Goal: Transaction & Acquisition: Book appointment/travel/reservation

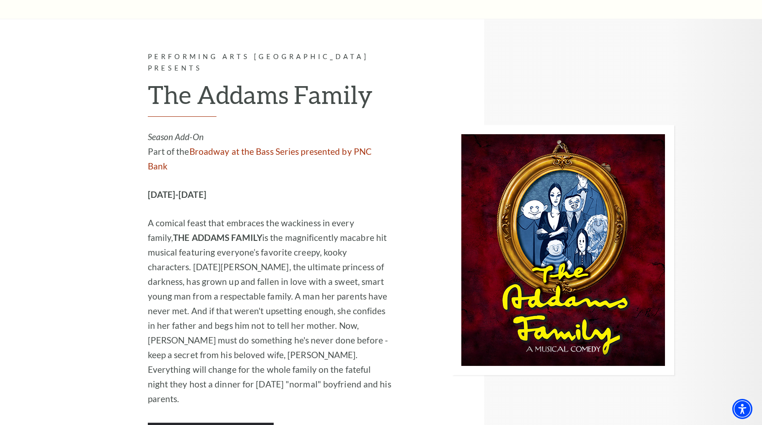
scroll to position [926, 0]
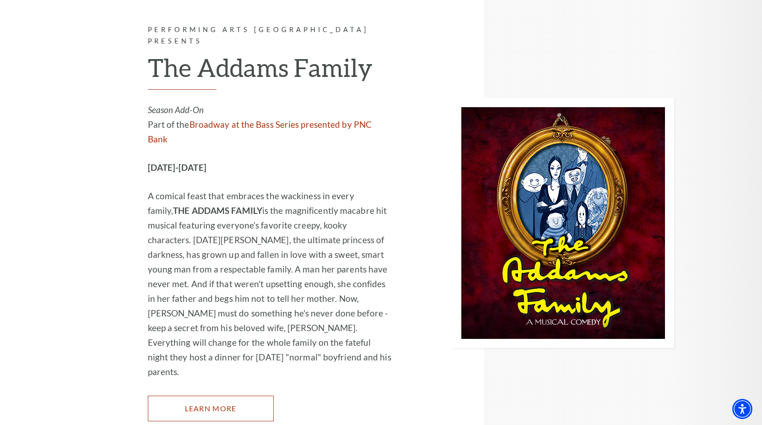
click at [242, 396] on link "Learn More" at bounding box center [211, 409] width 126 height 26
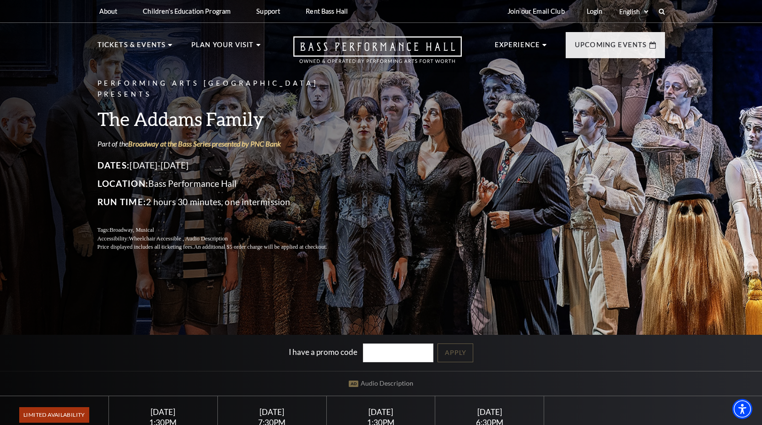
click at [526, 217] on div "Performing Arts Fort Worth Presents The Addams Family Part of the Broadway at t…" at bounding box center [381, 165] width 586 height 192
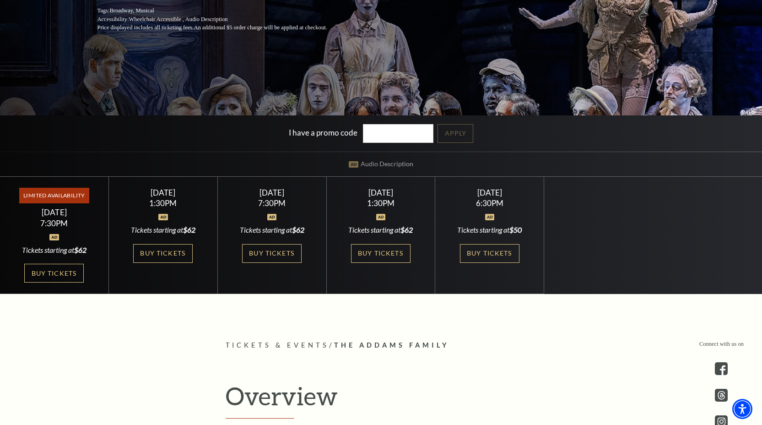
scroll to position [219, 0]
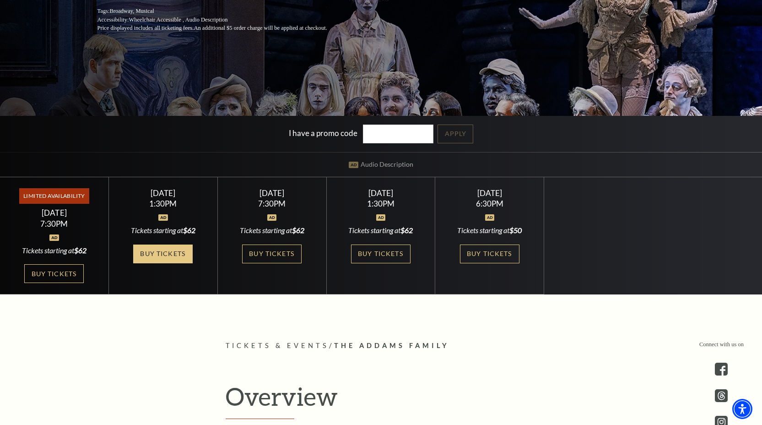
click at [168, 256] on link "Buy Tickets" at bounding box center [163, 253] width 60 height 19
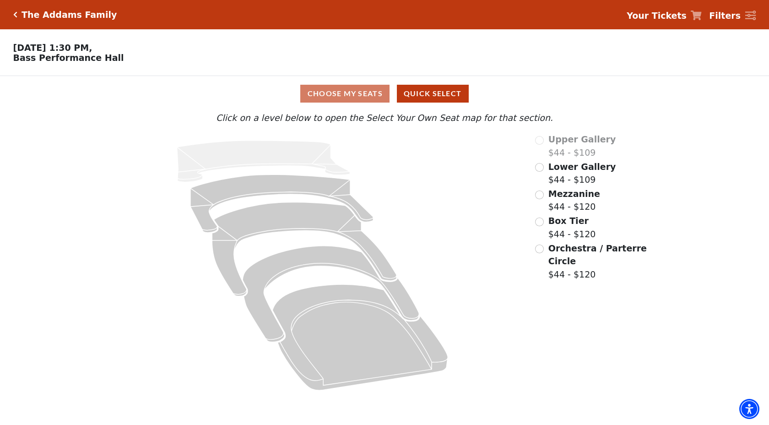
click at [570, 220] on span "Box Tier" at bounding box center [568, 221] width 40 height 10
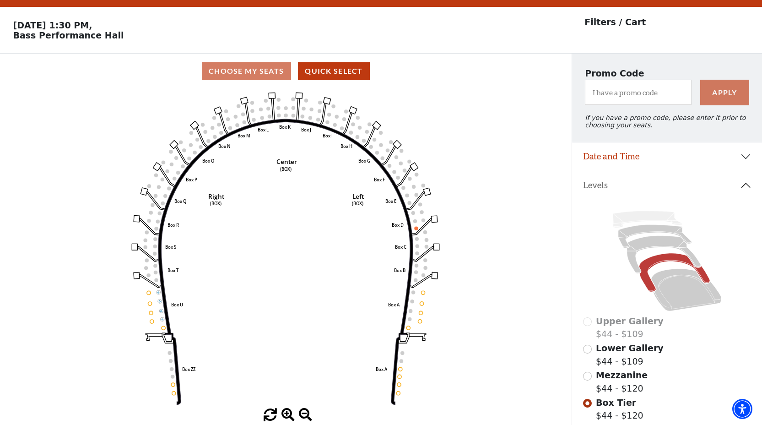
scroll to position [42, 0]
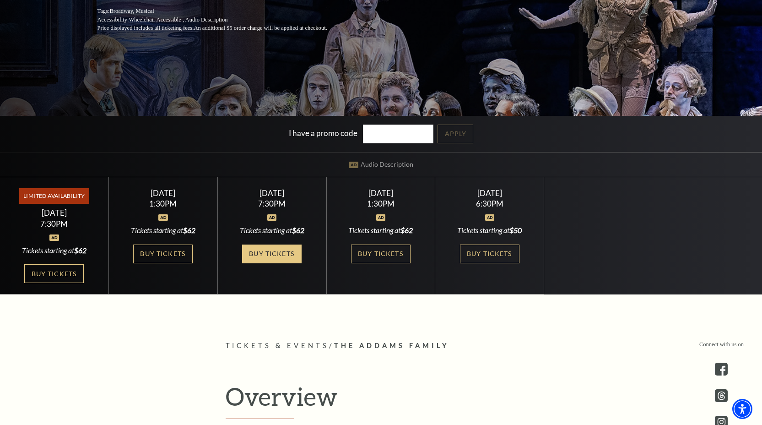
click at [276, 257] on link "Buy Tickets" at bounding box center [272, 253] width 60 height 19
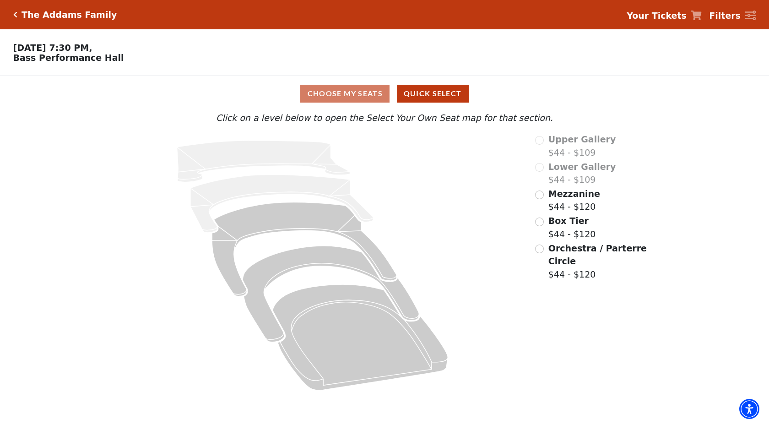
click at [328, 94] on div "Choose My Seats Quick Select" at bounding box center [384, 94] width 577 height 18
click at [575, 222] on span "Box Tier" at bounding box center [568, 221] width 40 height 10
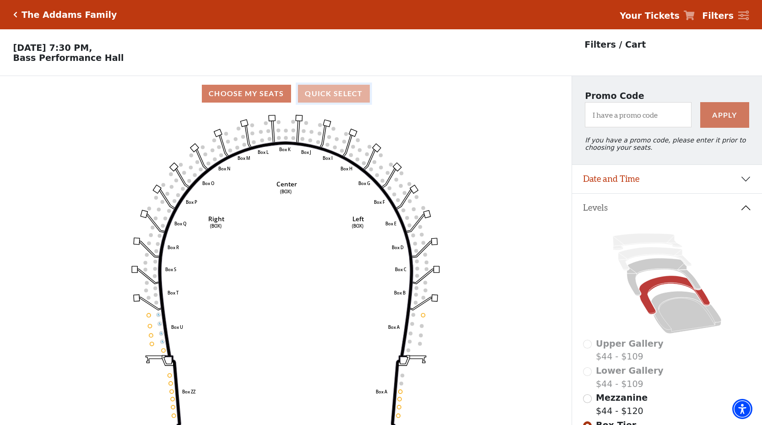
click at [341, 92] on button "Quick Select" at bounding box center [334, 94] width 72 height 18
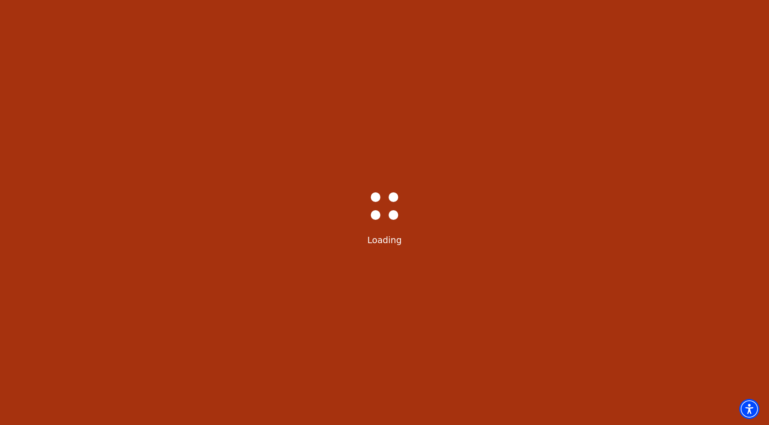
select select "6292"
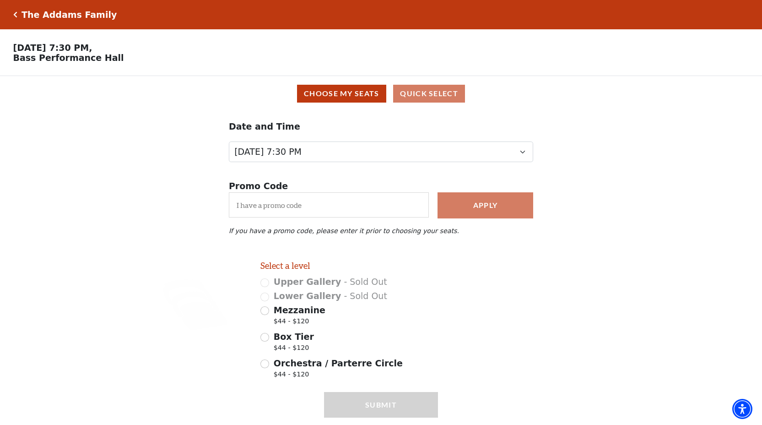
scroll to position [29, 0]
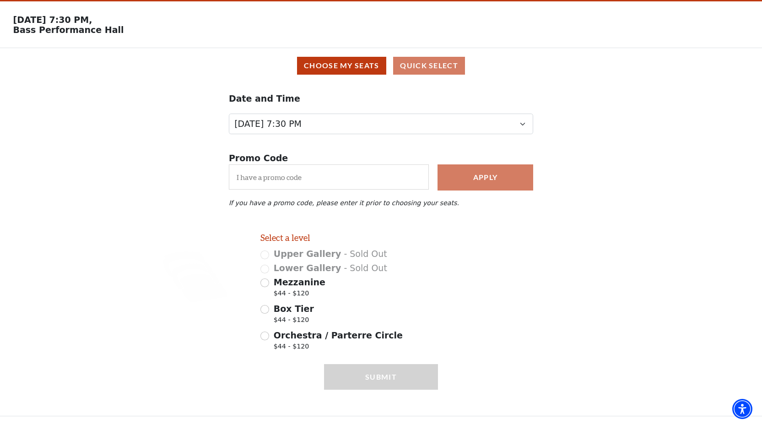
click at [356, 332] on span "Orchestra / Parterre Circle" at bounding box center [338, 335] width 129 height 10
click at [269, 332] on input "Orchestra / Parterre Circle $44 - $120" at bounding box center [264, 335] width 9 height 9
radio input "true"
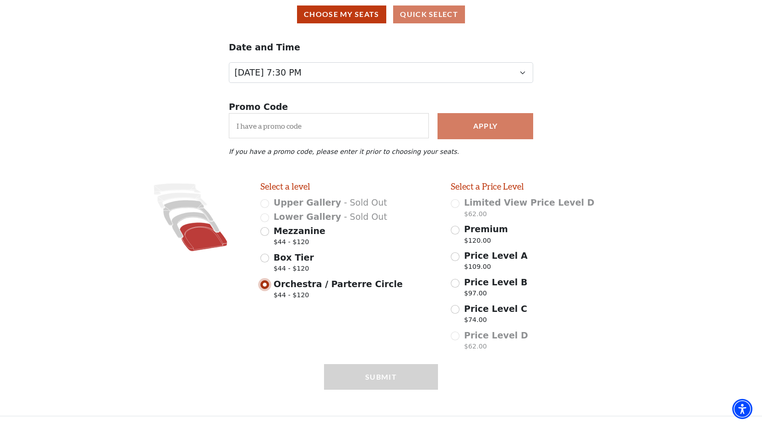
scroll to position [80, 0]
click at [492, 260] on label "Price Level A $109.00" at bounding box center [496, 262] width 64 height 26
click at [460, 260] on input "Price Level A $109.00" at bounding box center [455, 256] width 9 height 9
radio input "true"
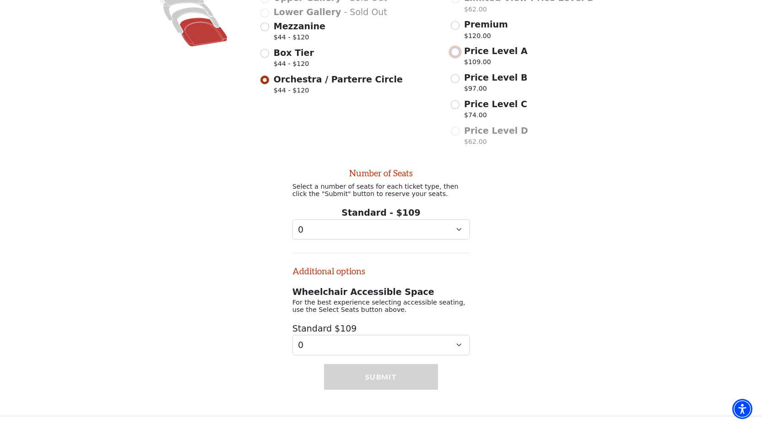
scroll to position [287, 0]
click at [413, 227] on select "0 1 2 3 4 5 6 7 8 9" at bounding box center [382, 229] width 178 height 21
click at [387, 230] on select "0 1 2 3 4 5 6 7 8 9" at bounding box center [382, 229] width 178 height 21
select select "6"
click at [401, 368] on button "Submit" at bounding box center [381, 377] width 114 height 26
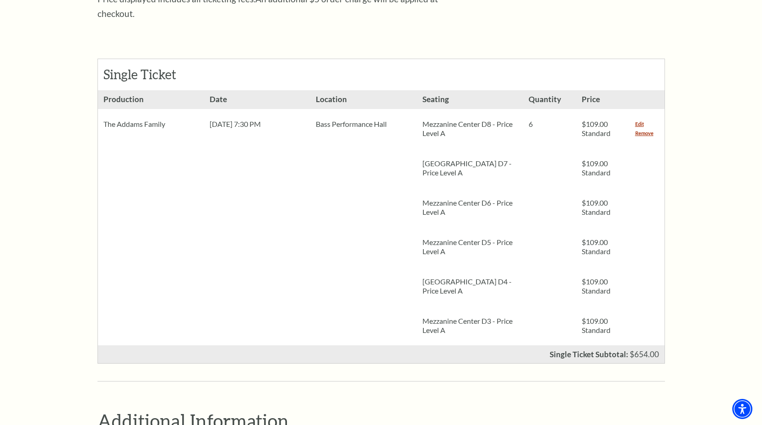
scroll to position [385, 0]
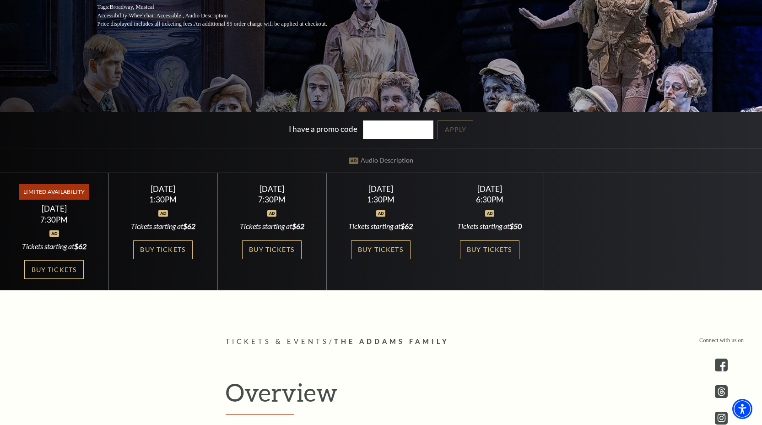
scroll to position [241, 0]
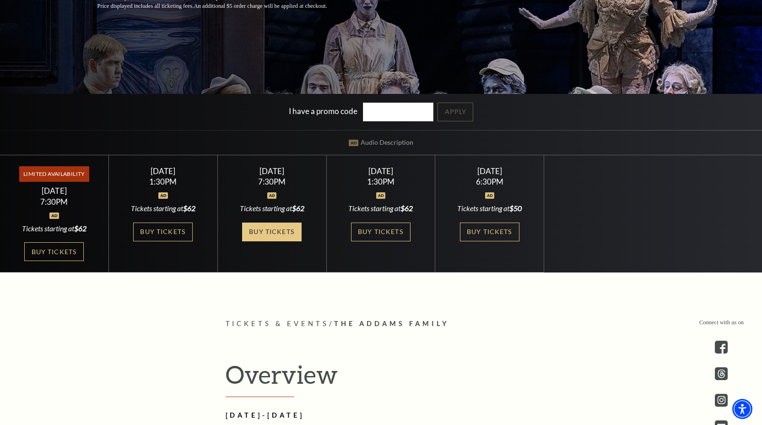
click at [261, 236] on link "Buy Tickets" at bounding box center [272, 231] width 60 height 19
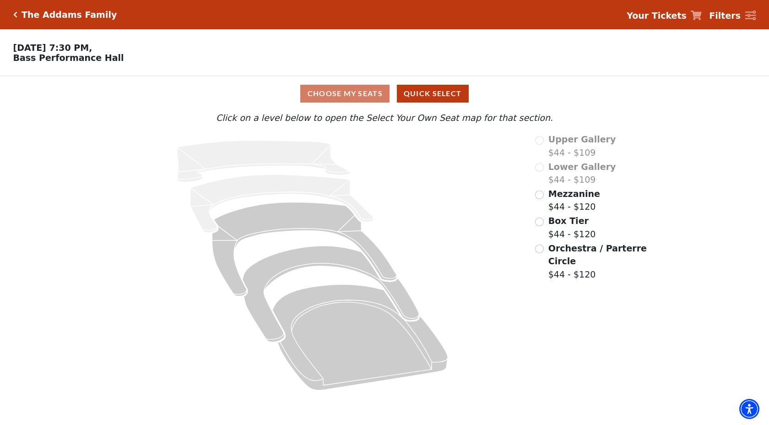
click at [608, 249] on span "Orchestra / Parterre Circle" at bounding box center [597, 254] width 98 height 23
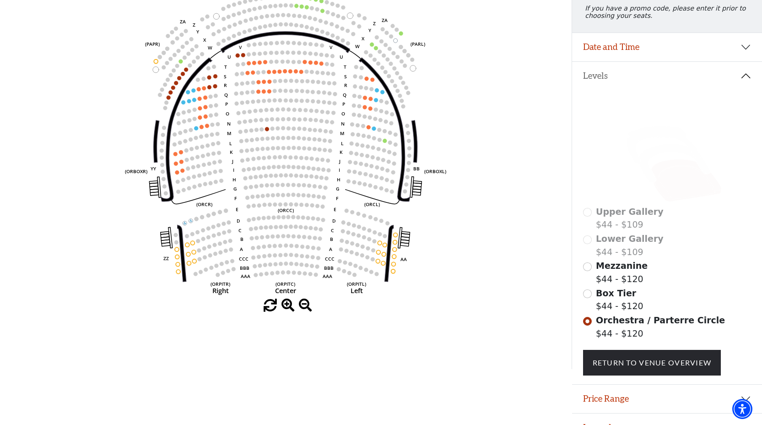
scroll to position [150, 0]
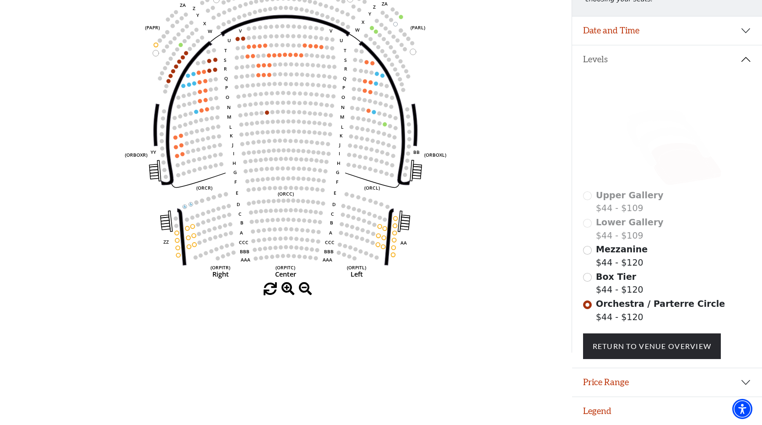
click at [612, 282] on label "Box Tier $44 - $120" at bounding box center [620, 283] width 48 height 26
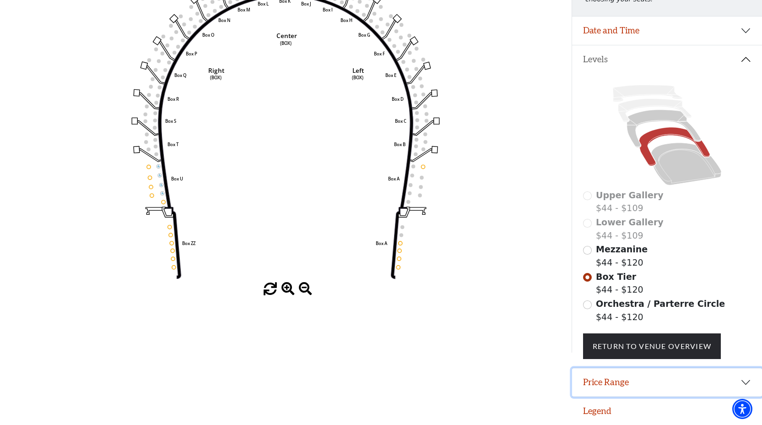
click at [618, 376] on button "Price Range" at bounding box center [667, 382] width 190 height 28
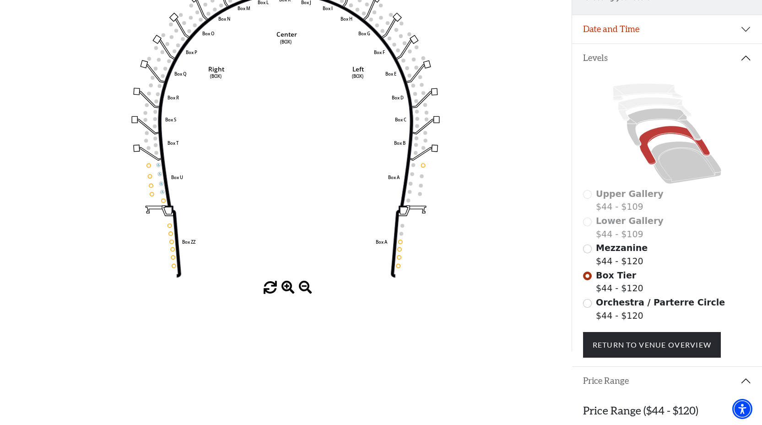
scroll to position [195, 0]
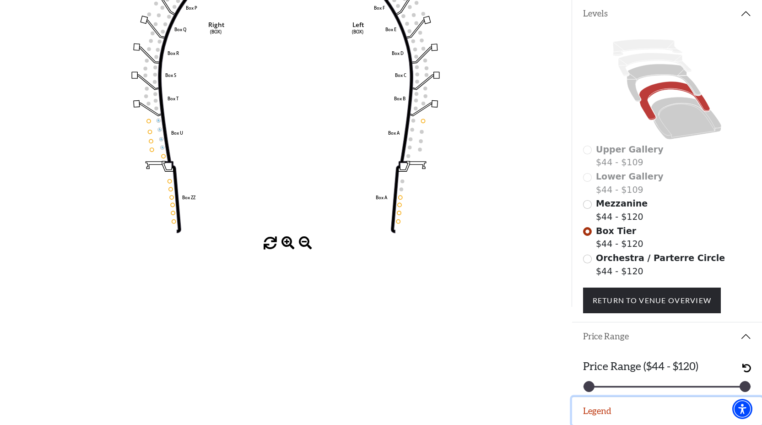
click at [622, 403] on button "Legend" at bounding box center [667, 411] width 190 height 28
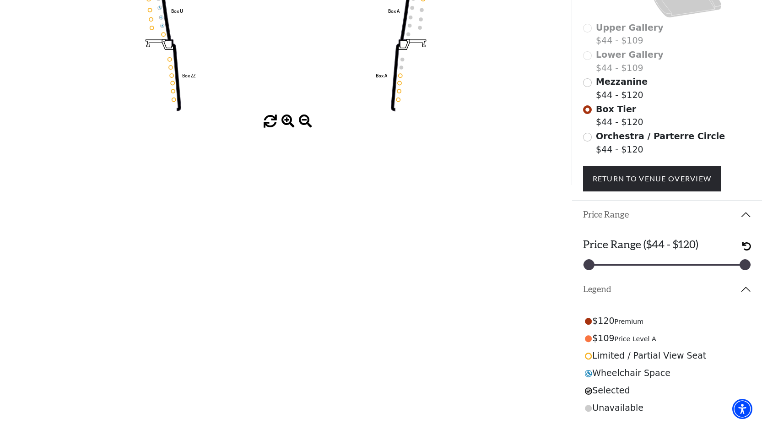
scroll to position [317, 0]
click at [634, 145] on label "Orchestra / Parterre Circle $44 - $120" at bounding box center [660, 143] width 129 height 26
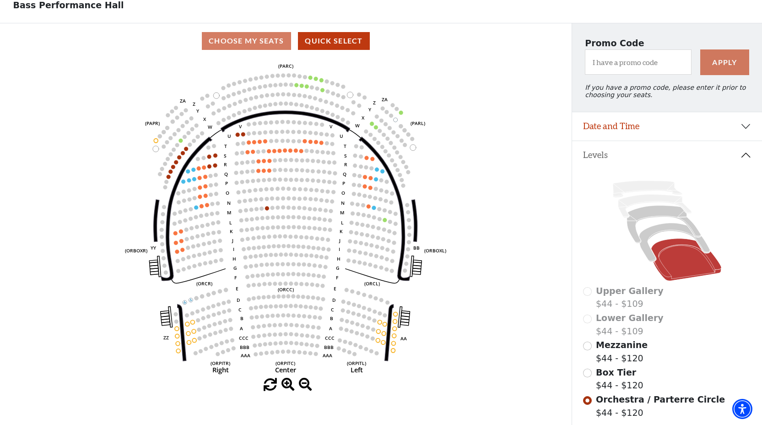
scroll to position [37, 0]
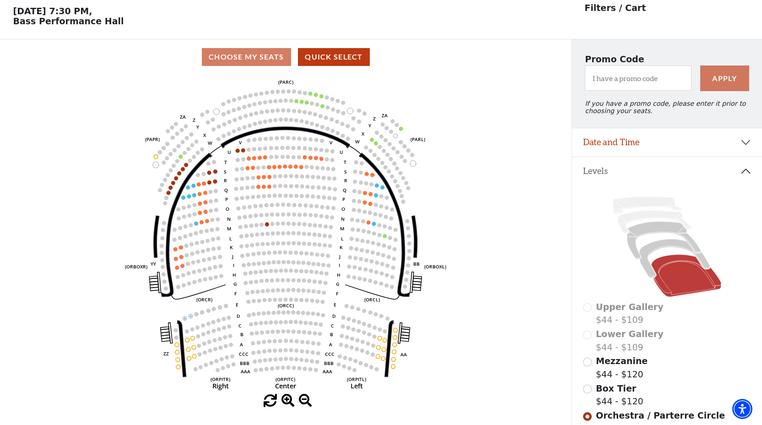
click at [486, 281] on icon "Left (ORPITL) Right (ORPITR) Center (ORPITC) ZZ AA YY BB ZA ZA (ORCL) (ORCR) (O…" at bounding box center [285, 235] width 515 height 320
